Goal: Task Accomplishment & Management: Use online tool/utility

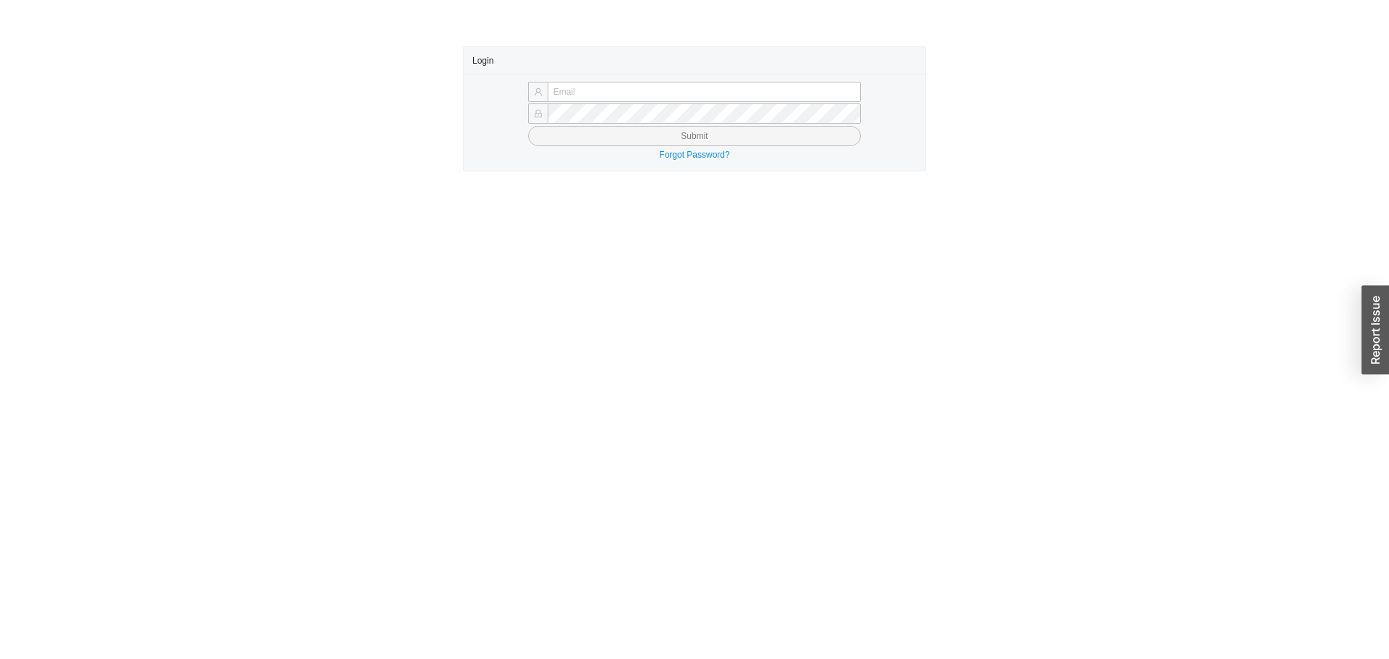
type input "[PERSON_NAME][EMAIL_ADDRESS][DOMAIN_NAME]"
click at [612, 137] on button "Submit" at bounding box center [694, 136] width 333 height 20
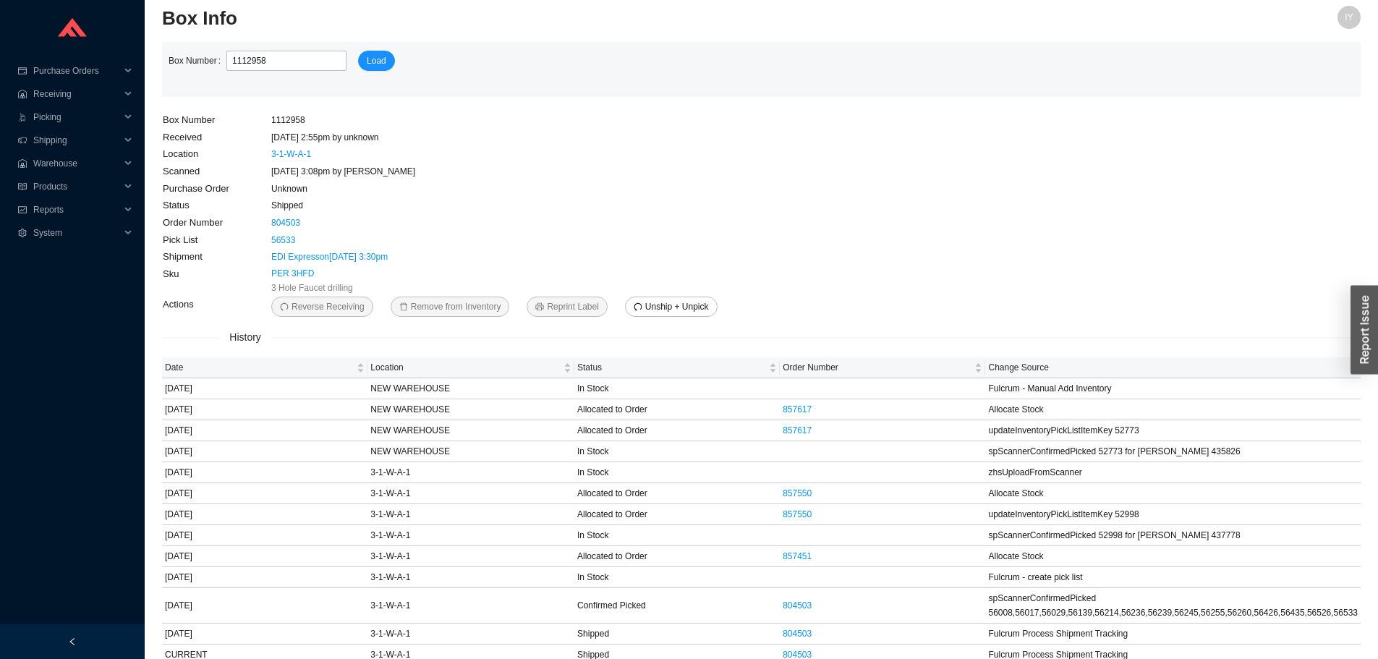
scroll to position [18, 0]
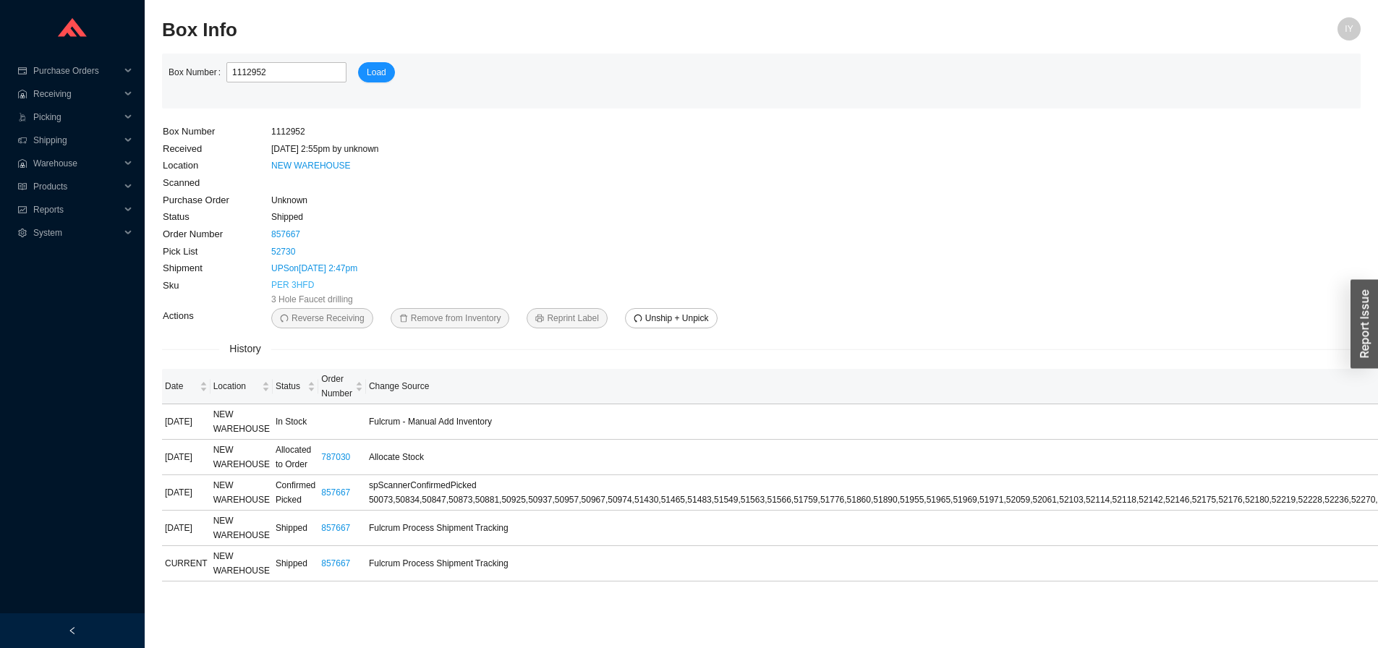
click at [294, 289] on link "PER 3HFD" at bounding box center [292, 285] width 43 height 14
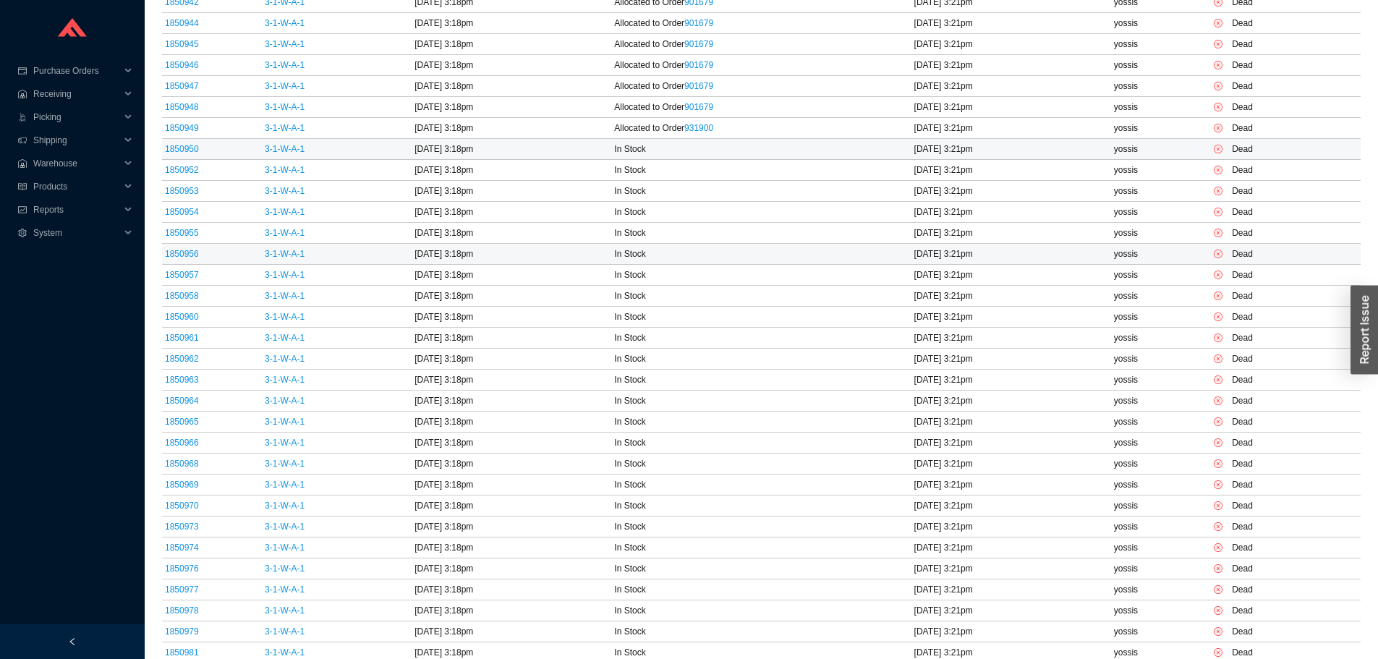
scroll to position [743, 0]
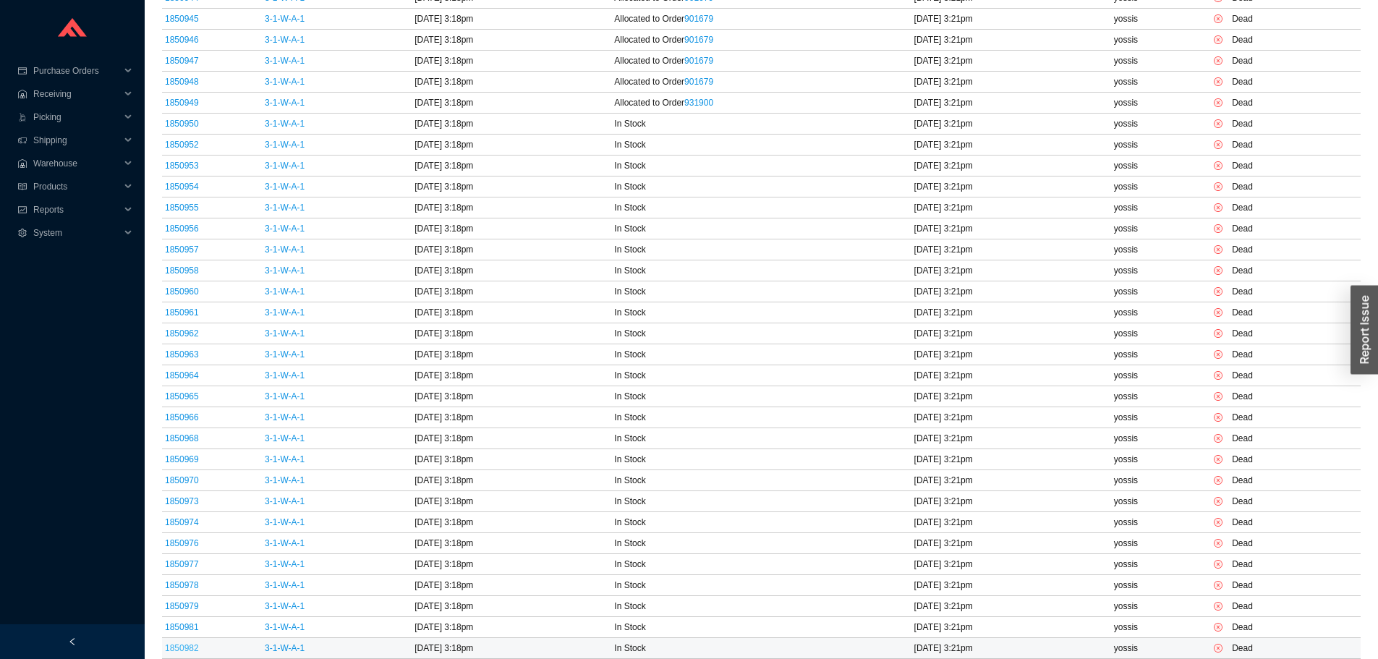
click at [185, 653] on link "1850982" at bounding box center [182, 648] width 34 height 10
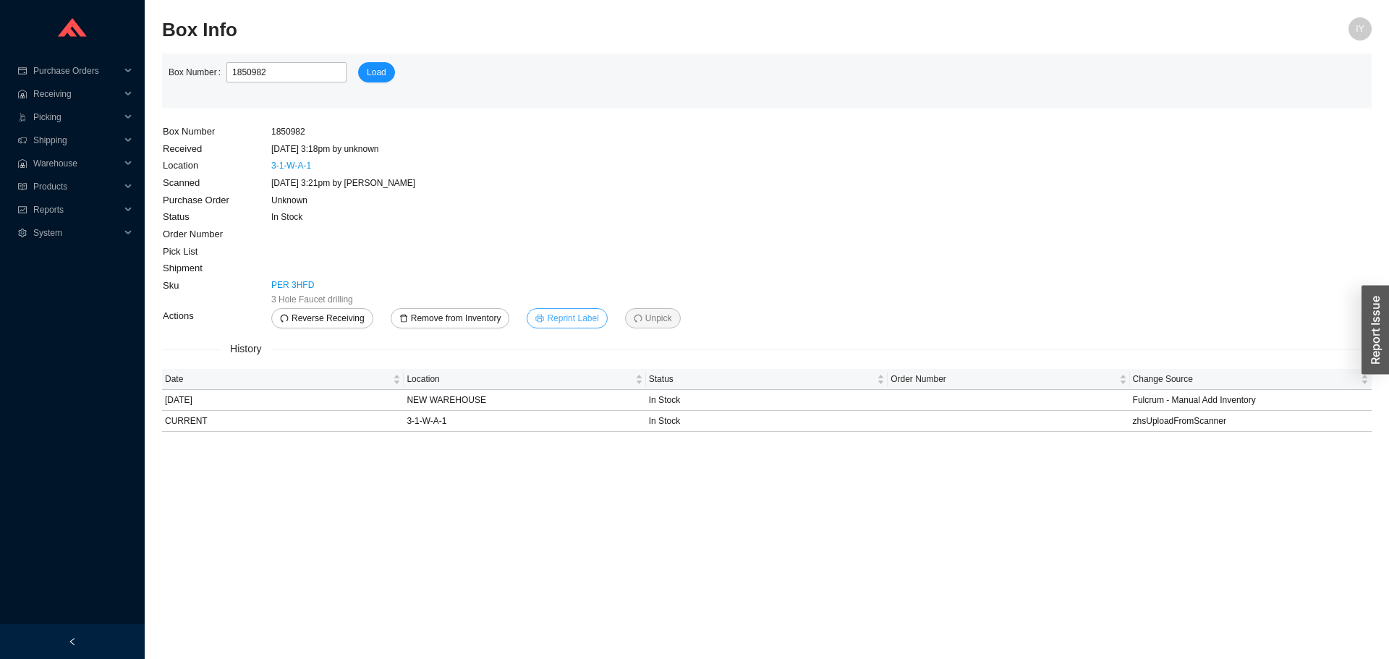
click at [568, 315] on span "Reprint Label" at bounding box center [572, 318] width 51 height 14
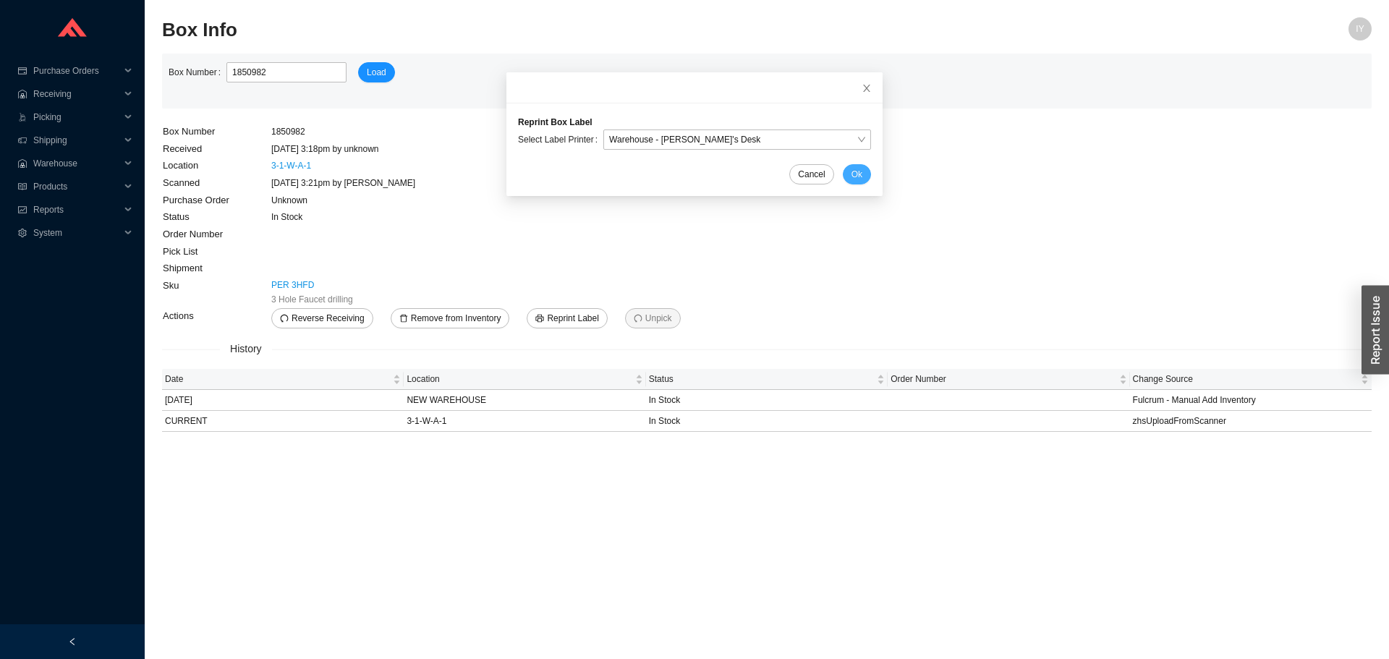
click at [852, 174] on span "Ok" at bounding box center [857, 174] width 11 height 14
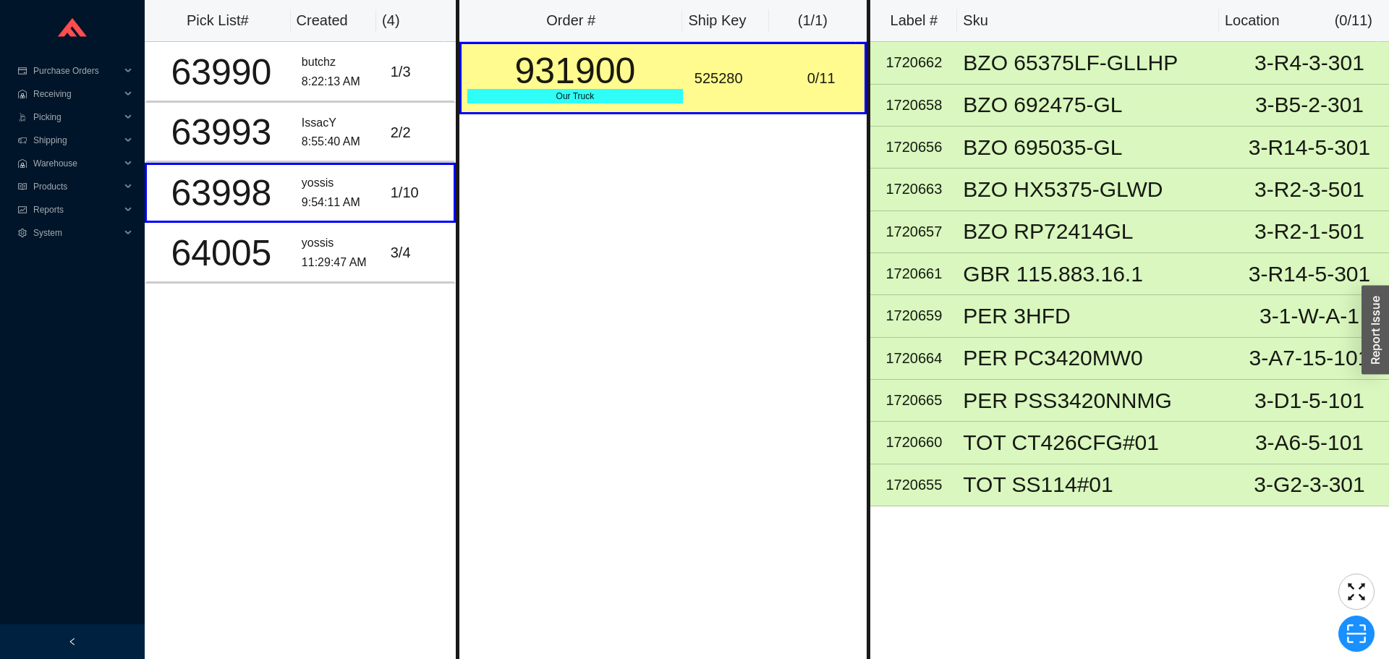
click at [603, 77] on div "931900" at bounding box center [575, 71] width 216 height 36
drag, startPoint x: 601, startPoint y: 71, endPoint x: 821, endPoint y: 56, distance: 220.4
click at [821, 56] on td "0 / 11" at bounding box center [822, 78] width 89 height 72
click at [732, 86] on div "525280" at bounding box center [733, 79] width 77 height 24
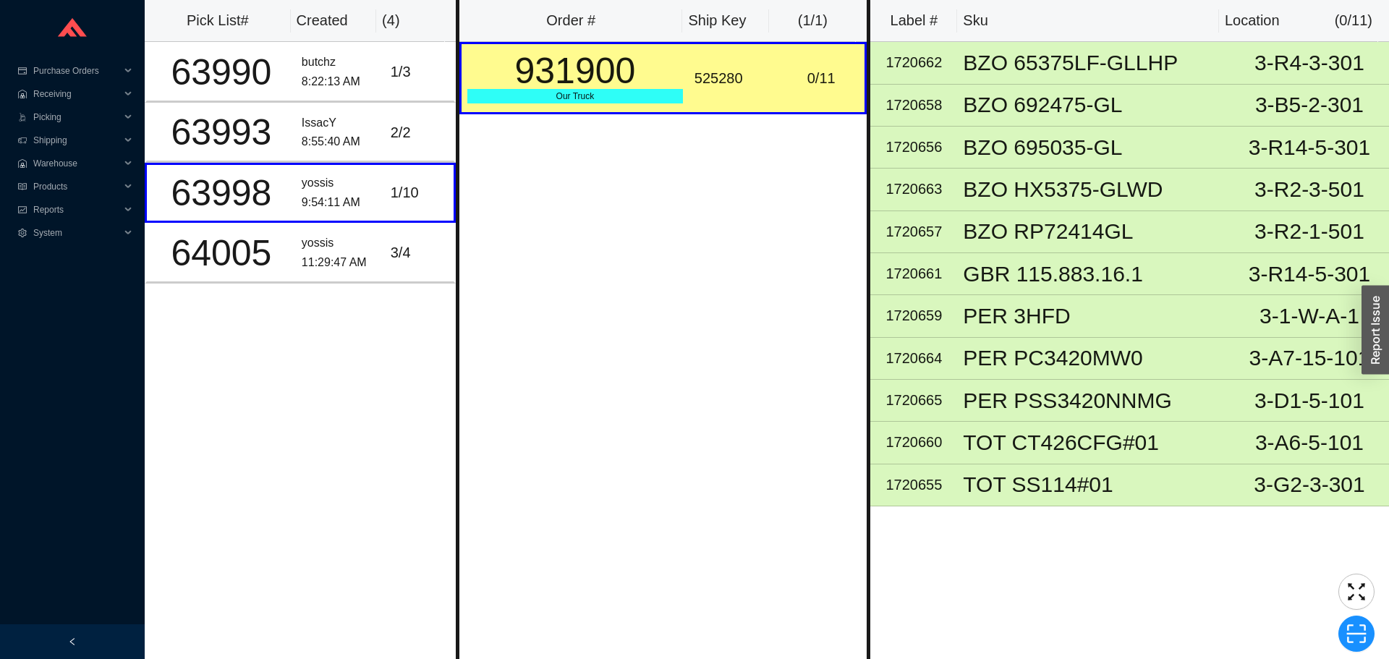
click at [732, 86] on div "525280" at bounding box center [733, 79] width 77 height 24
click at [730, 84] on div "525280" at bounding box center [733, 79] width 77 height 24
copy div "525280"
click at [1355, 624] on icon "scan" at bounding box center [1357, 634] width 22 height 22
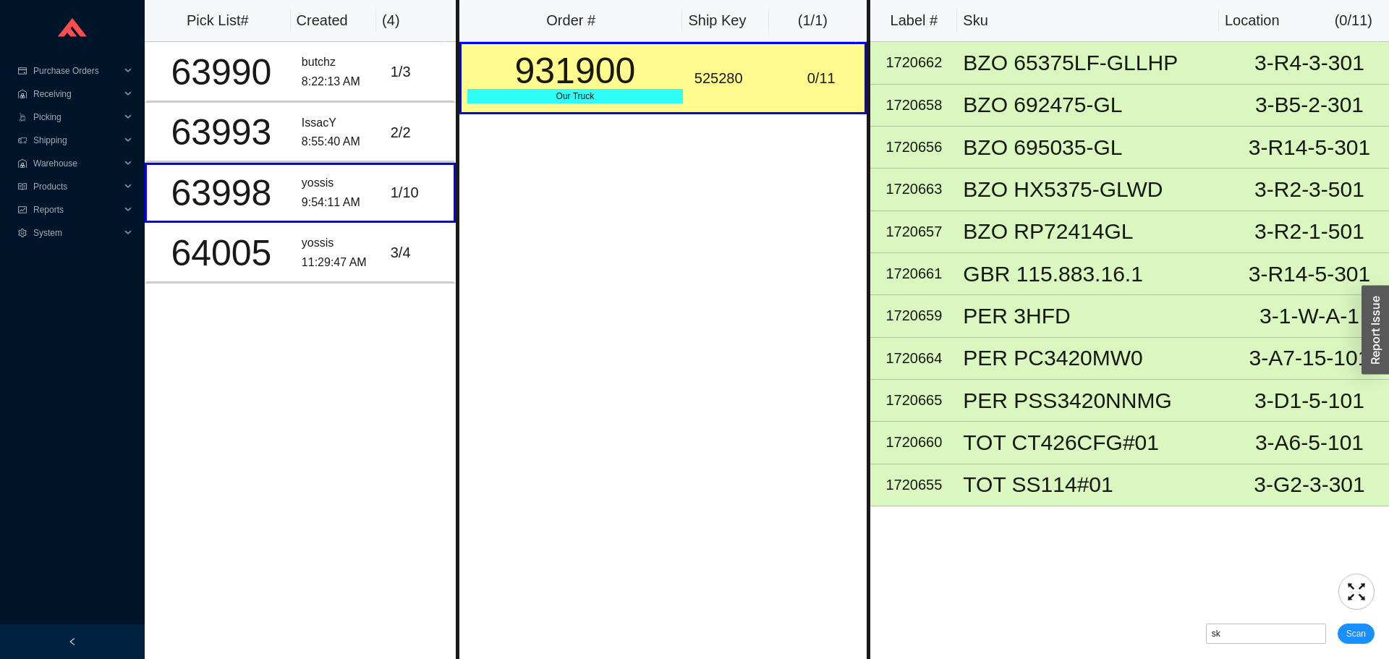
type input "sk525280"
click button "Scan" at bounding box center [1356, 634] width 37 height 20
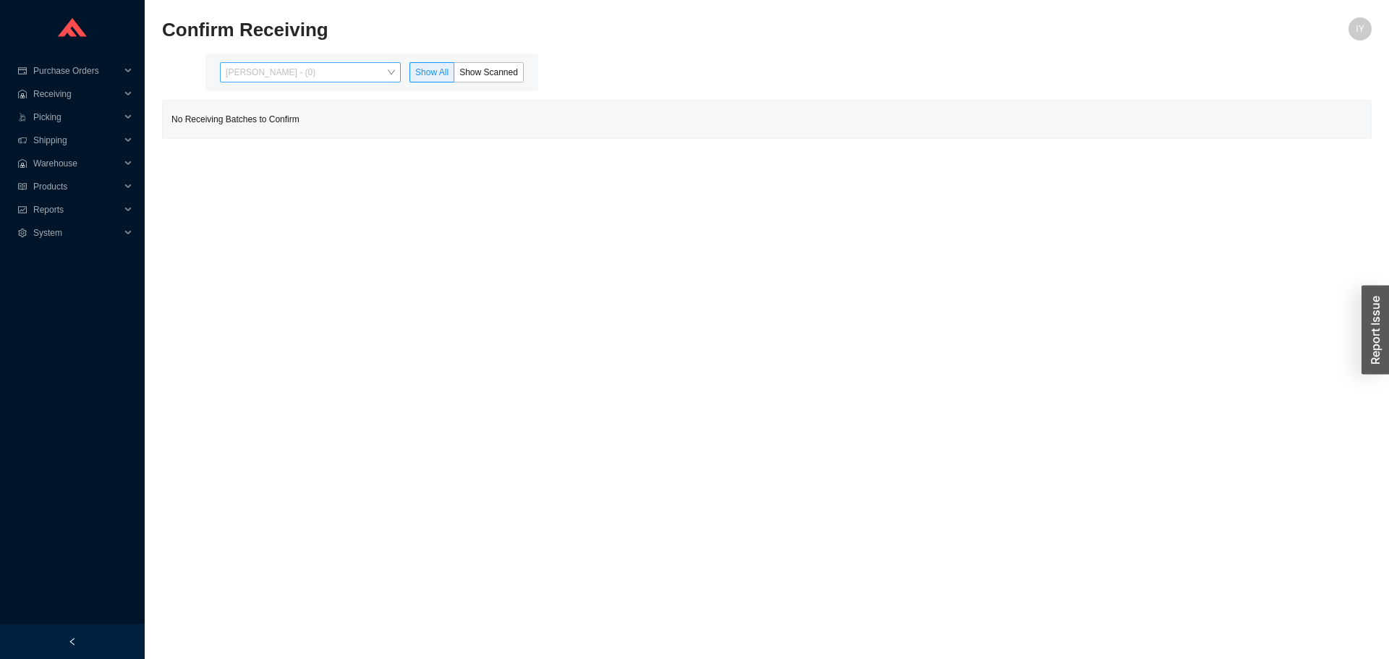
click at [370, 79] on span "Issac Yoselovsky - (0)" at bounding box center [310, 72] width 169 height 19
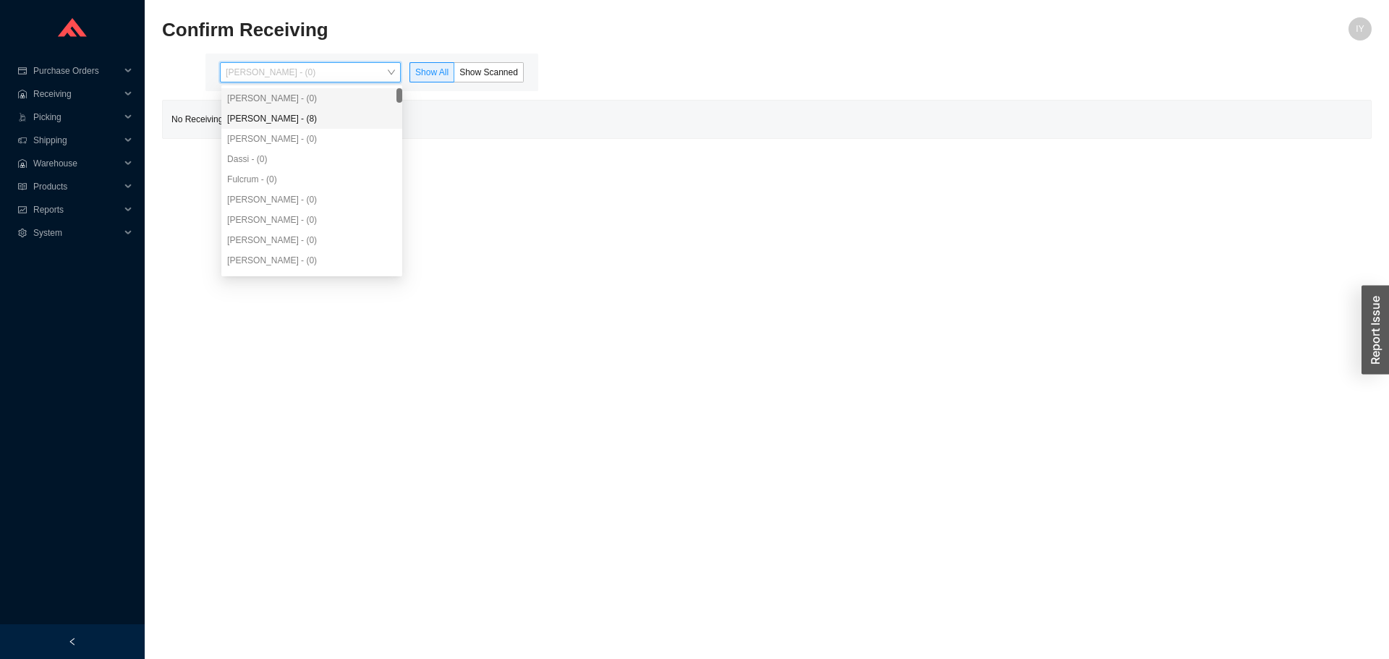
click at [355, 118] on div "Angel Negron - (8)" at bounding box center [311, 118] width 169 height 13
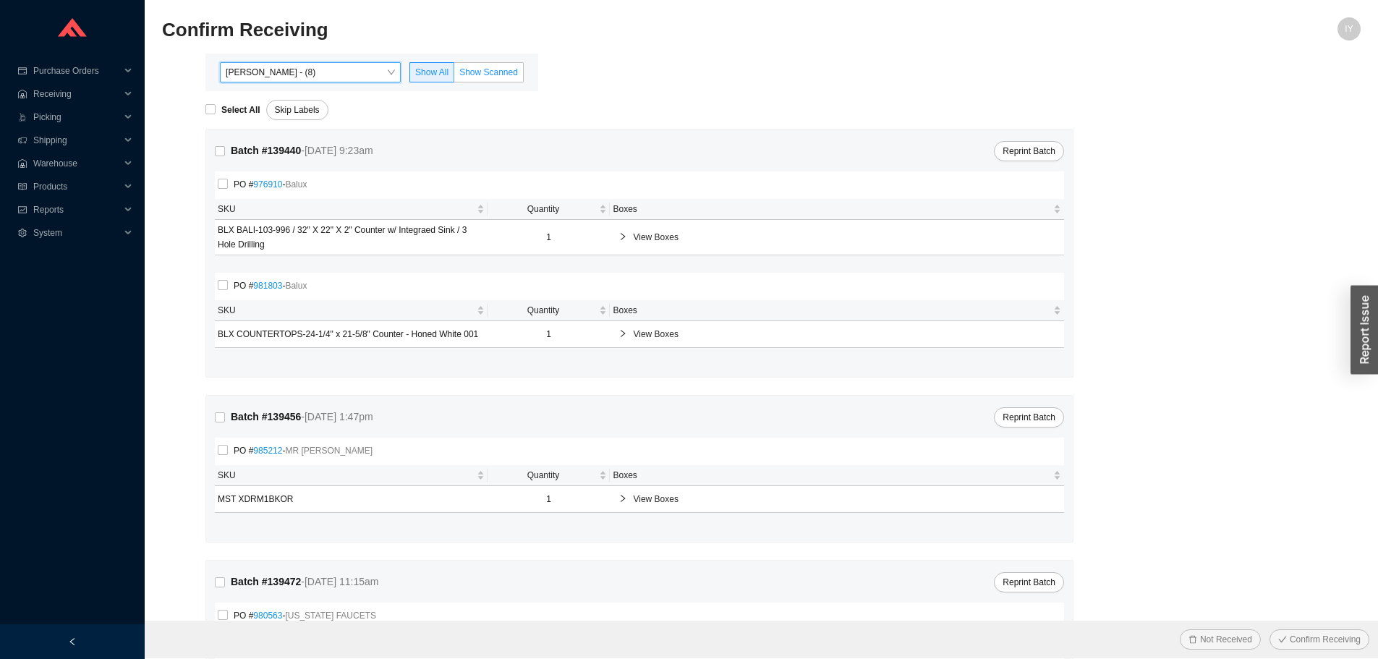
click at [500, 82] on label "Show Scanned" at bounding box center [488, 72] width 69 height 20
click at [454, 75] on input "Show Scanned" at bounding box center [454, 75] width 0 height 0
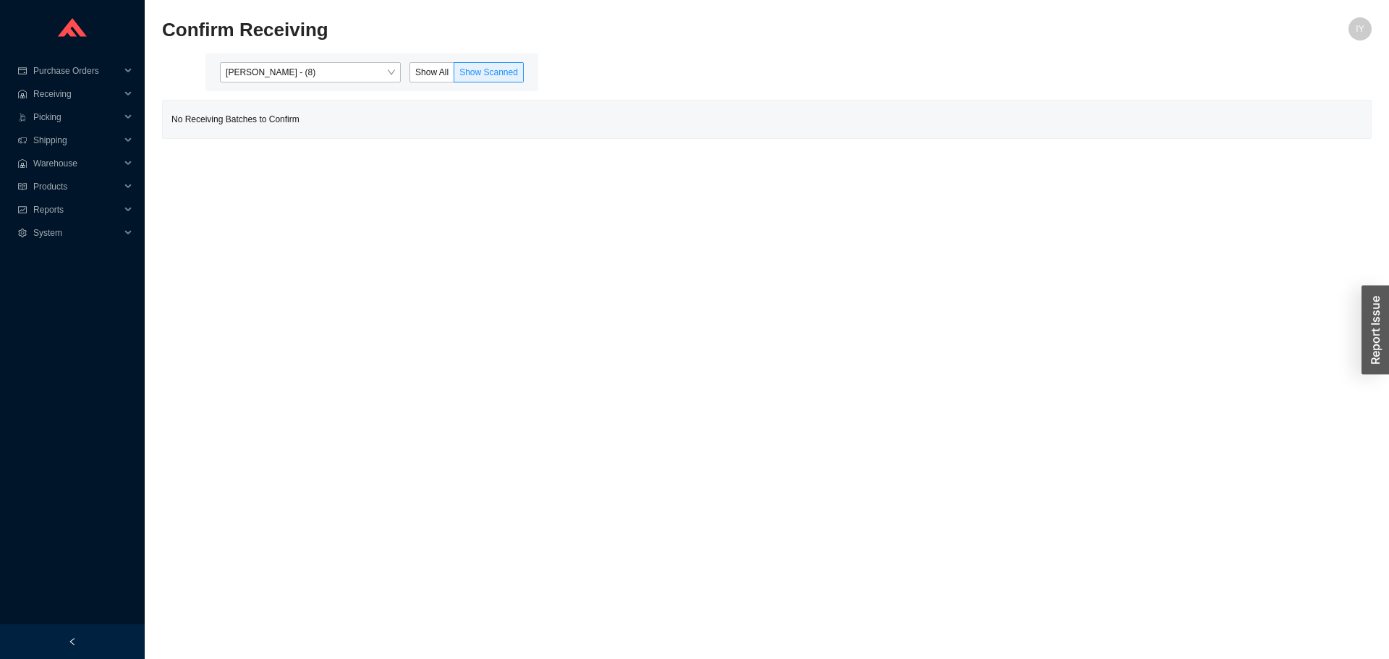
click at [501, 79] on label "Show Scanned" at bounding box center [488, 72] width 69 height 20
click at [454, 75] on input "Show Scanned" at bounding box center [454, 75] width 0 height 0
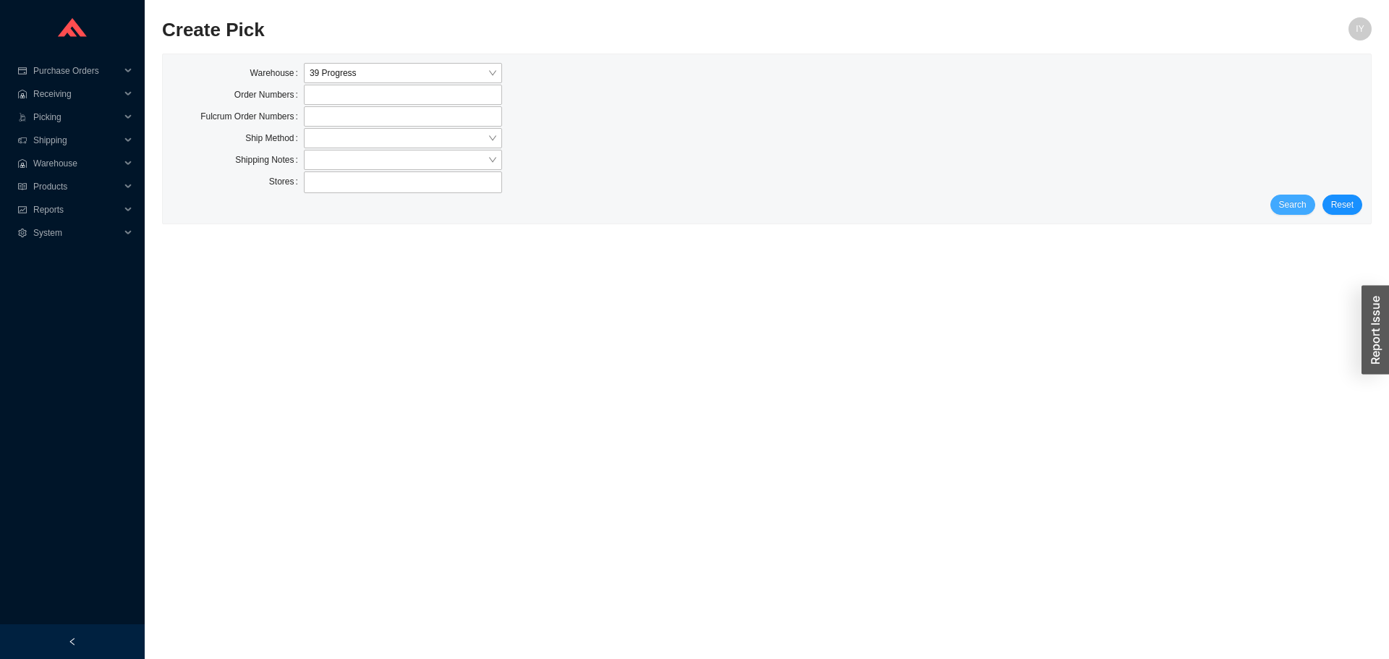
click at [1297, 206] on span "Search" at bounding box center [1292, 205] width 27 height 14
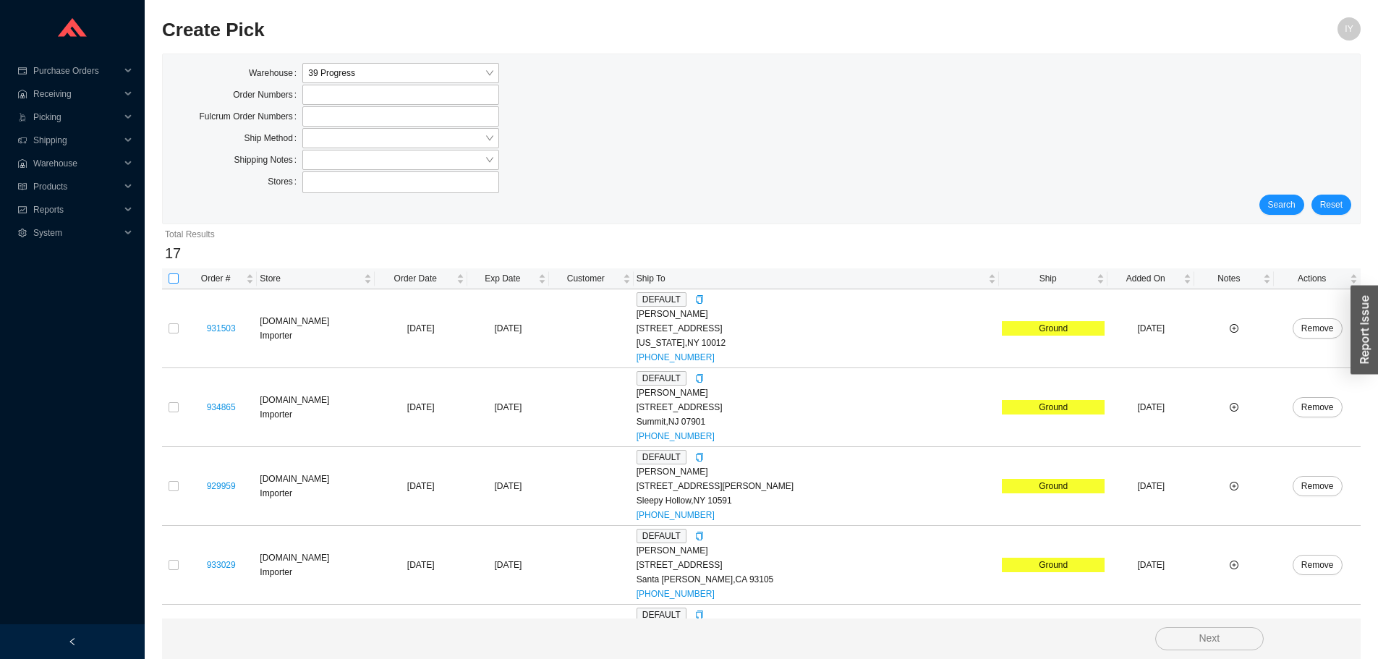
click at [172, 283] on input "checkbox" at bounding box center [174, 279] width 10 height 10
checkbox input "true"
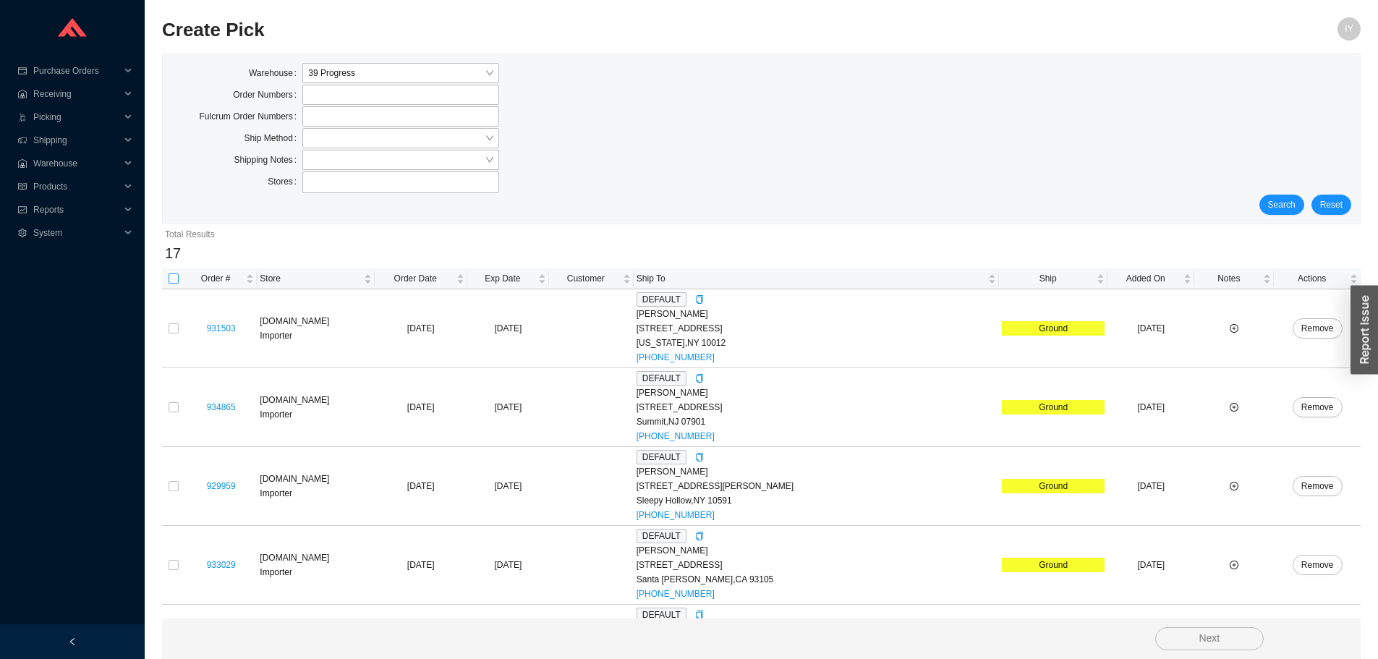
checkbox input "true"
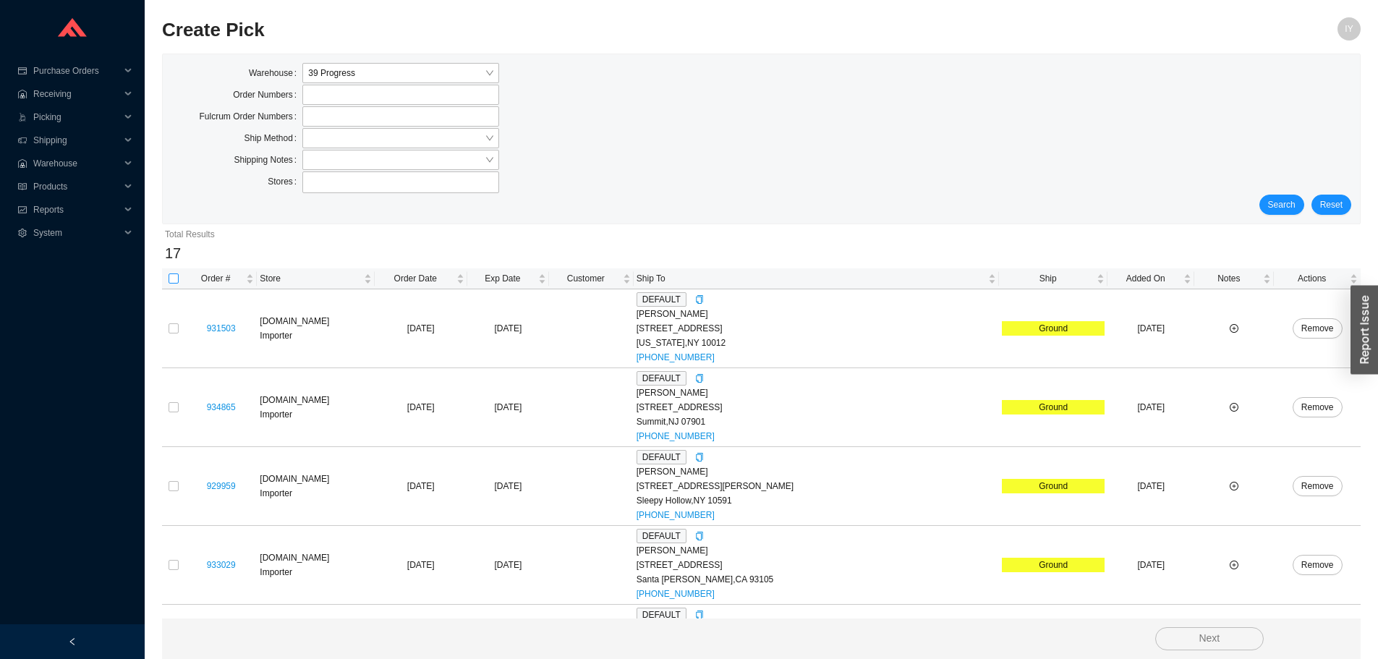
checkbox input "true"
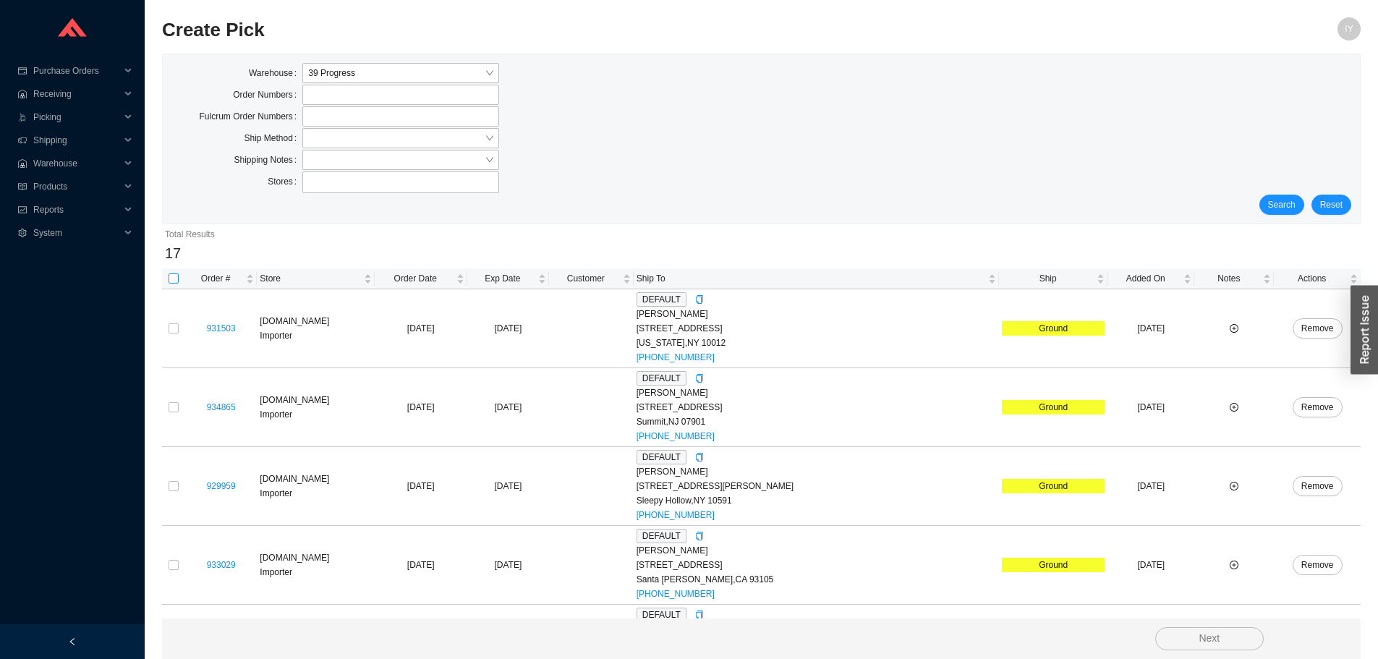
checkbox input "true"
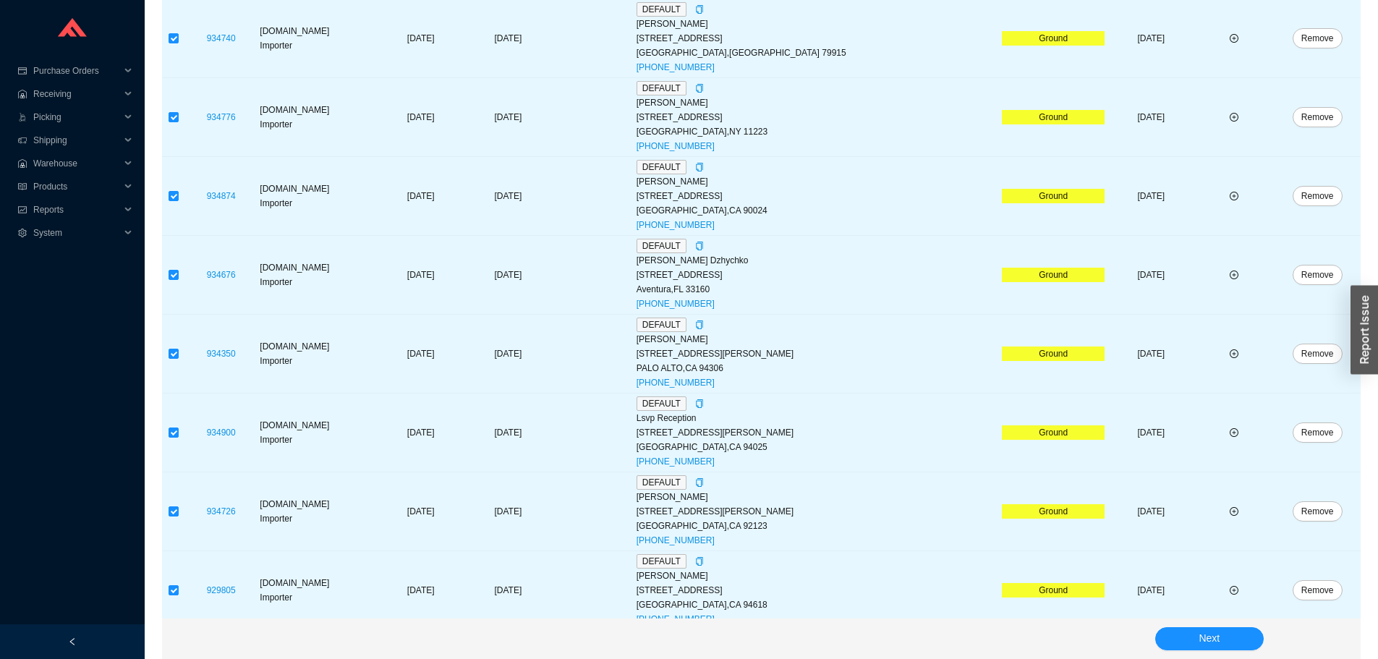
scroll to position [1012, 0]
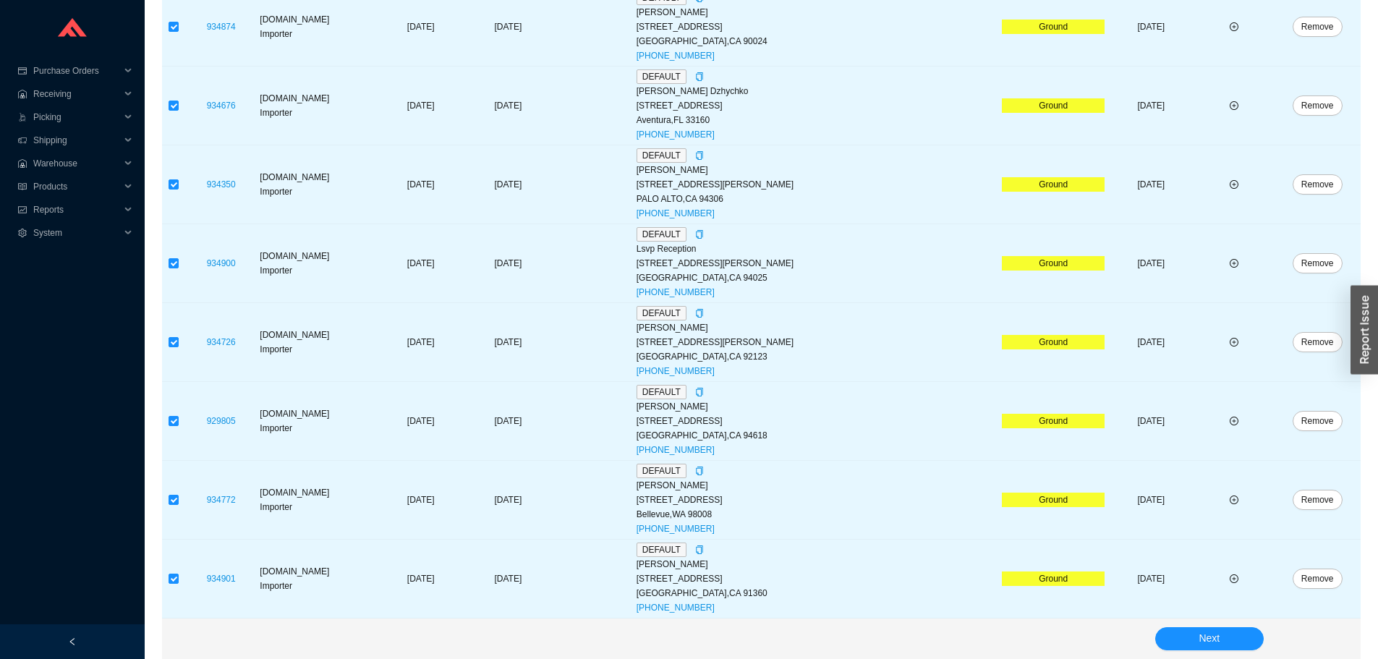
click button "Next" at bounding box center [1210, 638] width 109 height 23
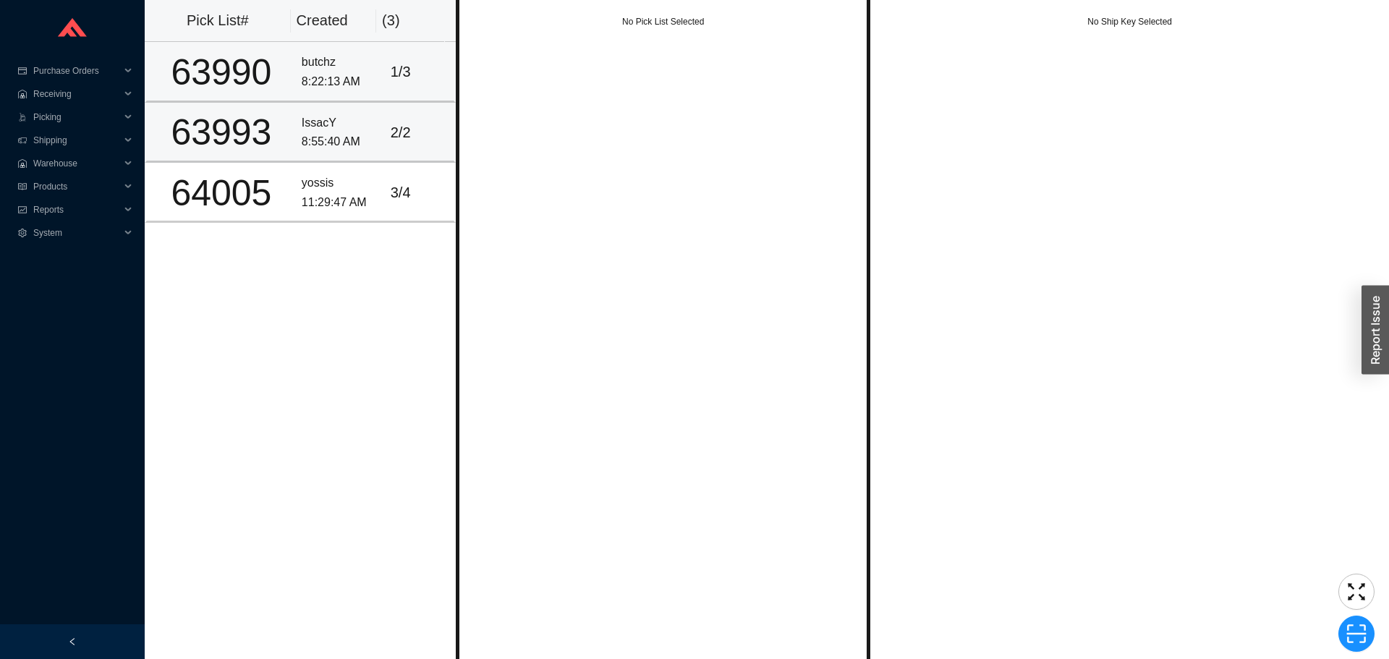
drag, startPoint x: 286, startPoint y: 82, endPoint x: 292, endPoint y: 119, distance: 37.5
click at [287, 81] on td "63990" at bounding box center [220, 72] width 151 height 60
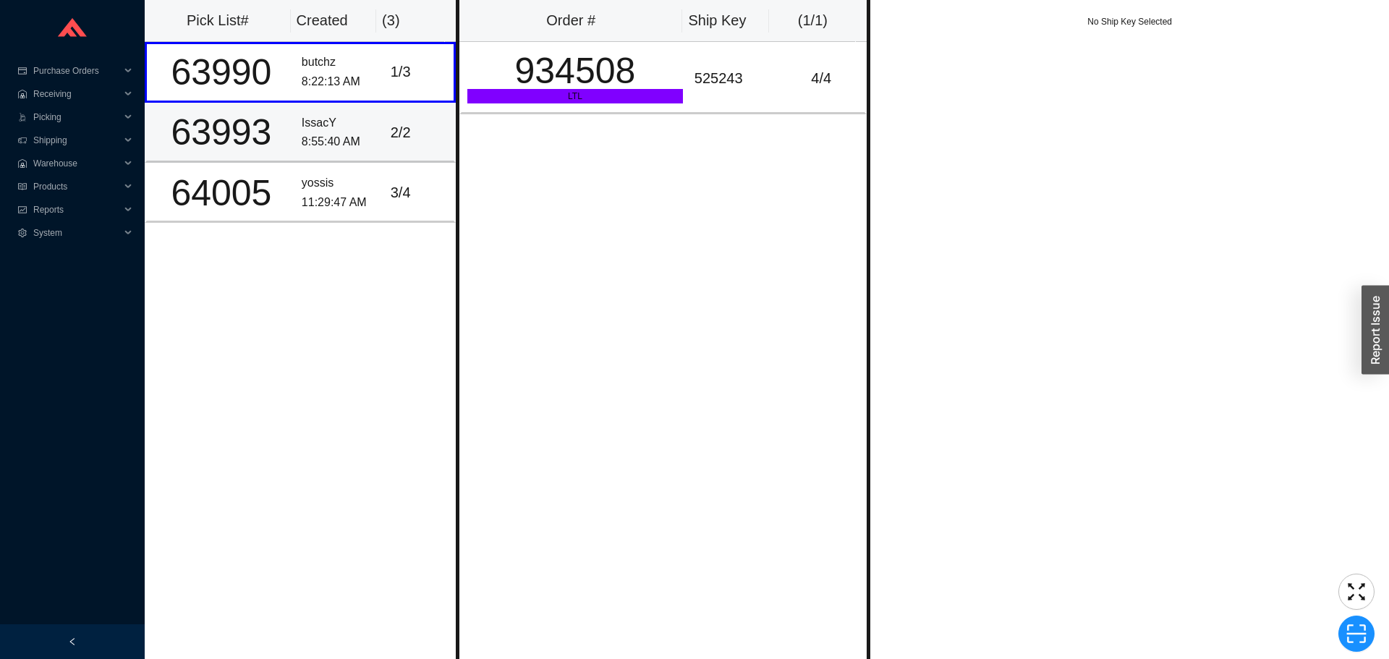
click at [302, 143] on div "8:55:40 AM" at bounding box center [340, 142] width 77 height 20
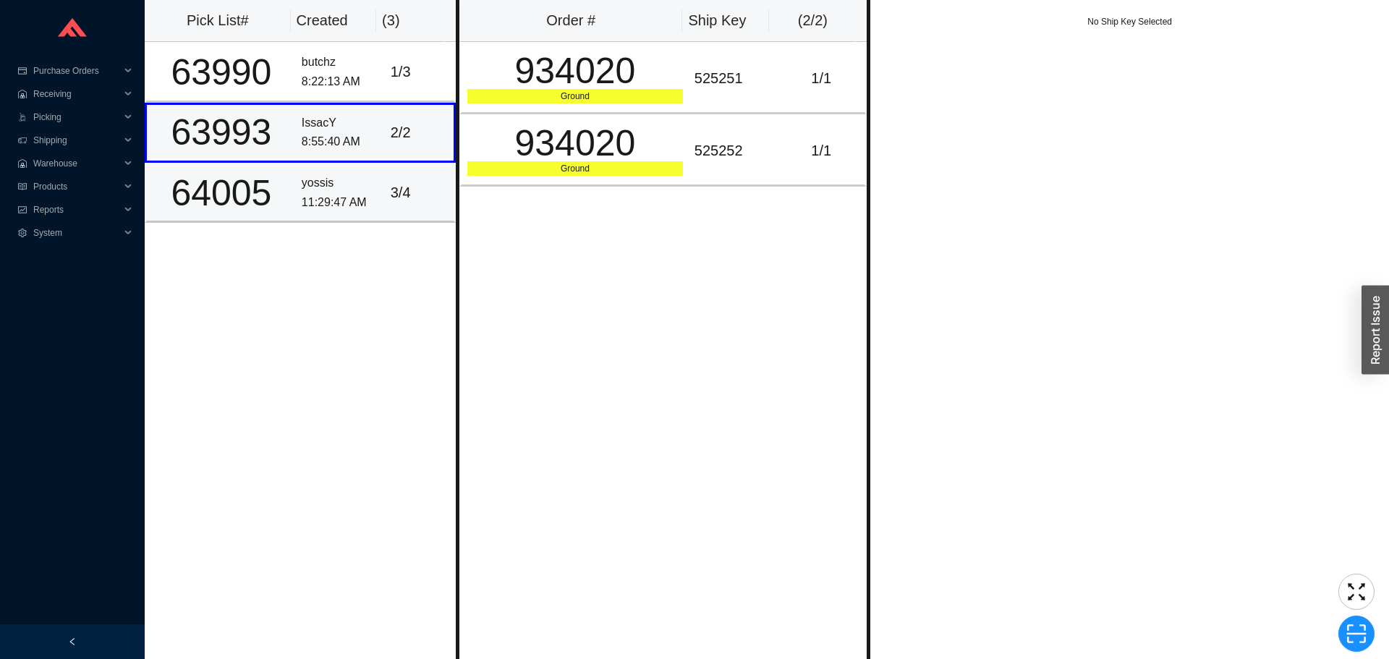
drag, startPoint x: 287, startPoint y: 195, endPoint x: 326, endPoint y: 125, distance: 79.3
click at [289, 195] on td "64005" at bounding box center [220, 193] width 151 height 60
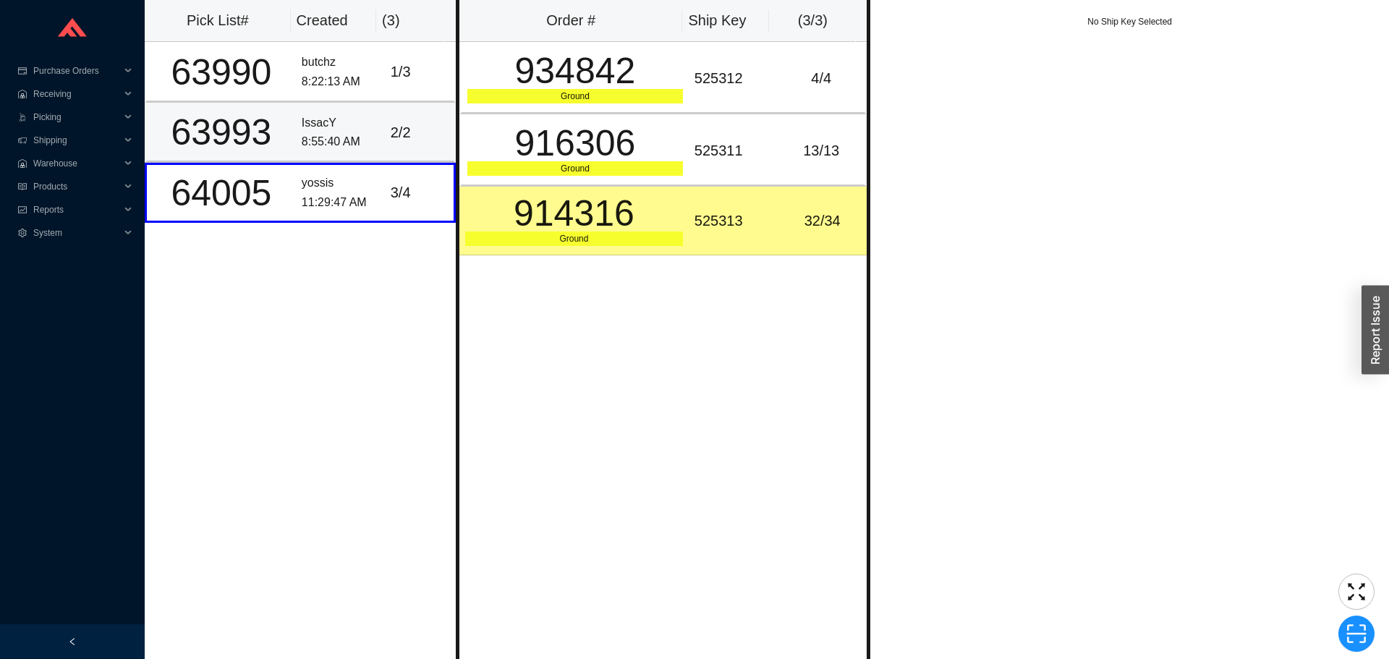
click at [334, 103] on td "IssacY 8:55:40 AM" at bounding box center [340, 133] width 89 height 60
